Goal: Information Seeking & Learning: Learn about a topic

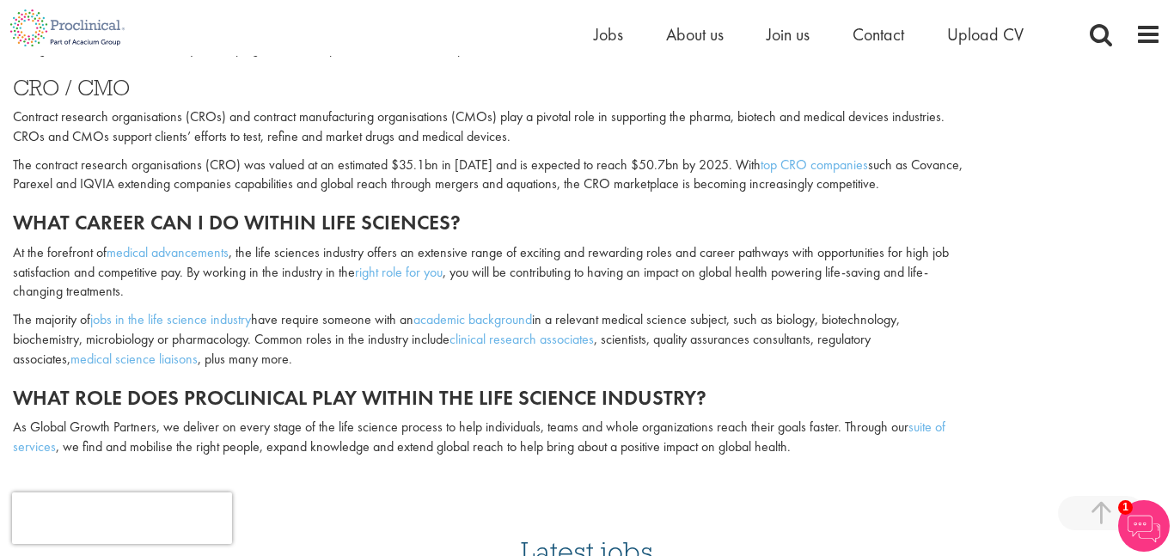
scroll to position [1409, 0]
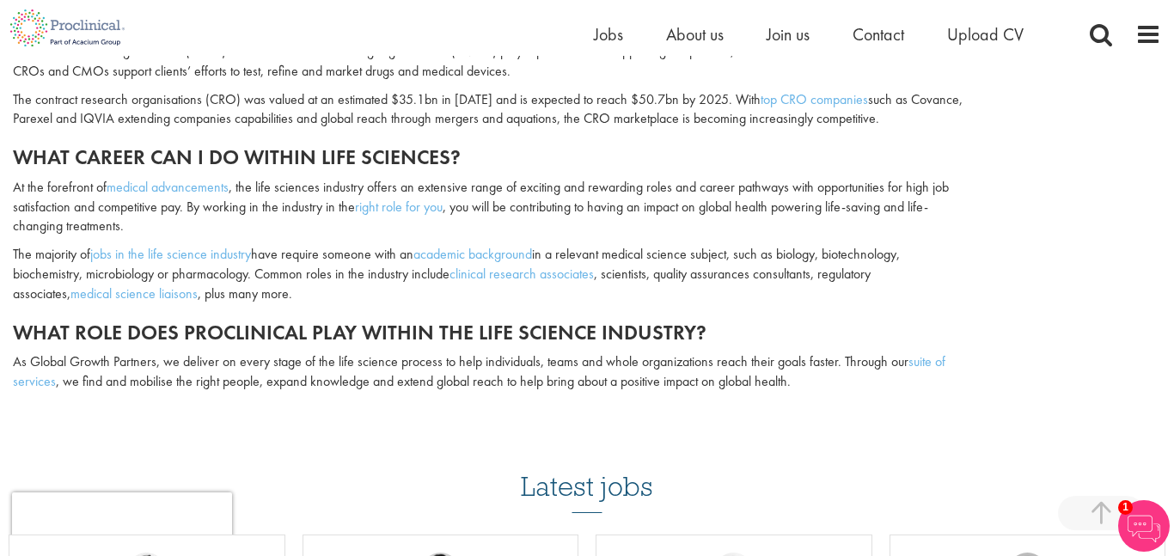
scroll to position [1474, 0]
